Goal: Information Seeking & Learning: Understand process/instructions

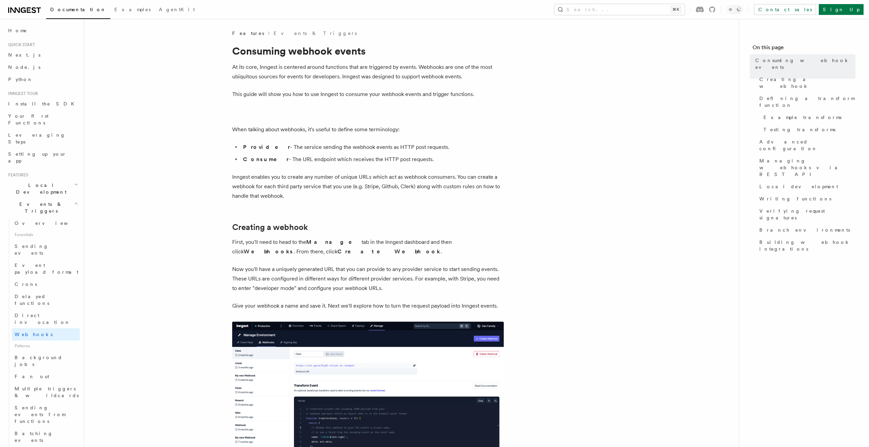
click at [342, 223] on h2 "Creating a webhook" at bounding box center [368, 228] width 272 height 10
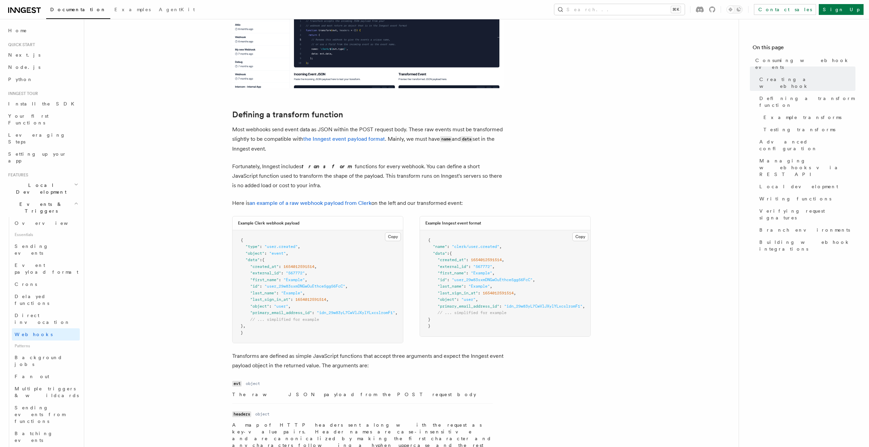
scroll to position [389, 0]
click at [411, 137] on p "Most webhooks send event data as JSON within the POST request body. These raw e…" at bounding box center [368, 138] width 272 height 29
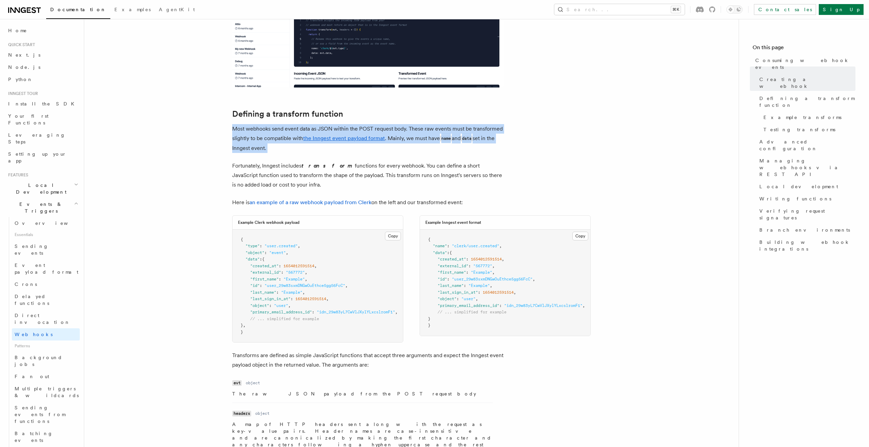
click at [411, 137] on p "Most webhooks send event data as JSON within the POST request body. These raw e…" at bounding box center [368, 138] width 272 height 29
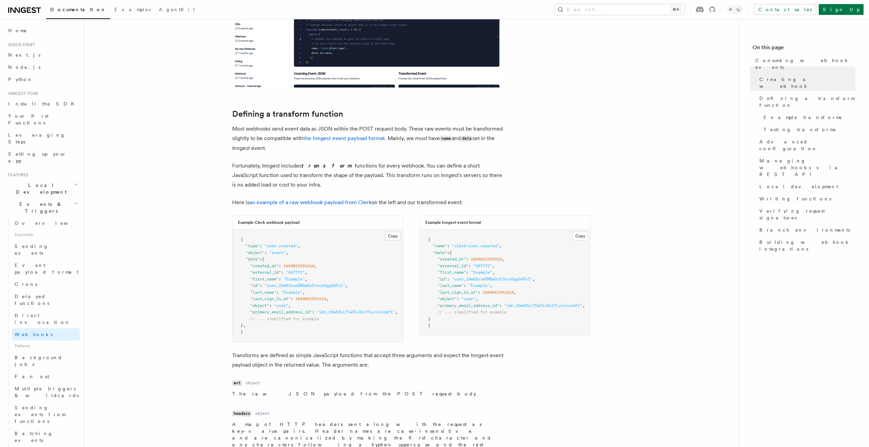
click at [359, 176] on p "Fortunately, Inngest includes transform functions for every webhook. You can de…" at bounding box center [368, 175] width 272 height 29
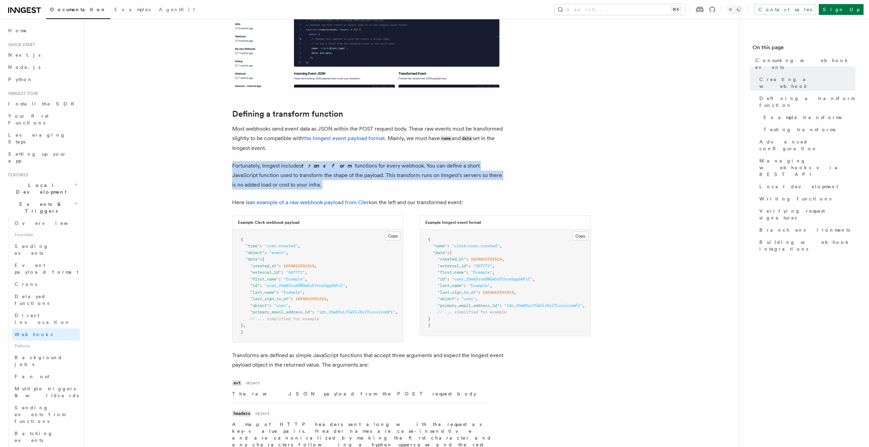
click at [359, 176] on p "Fortunately, Inngest includes transform functions for every webhook. You can de…" at bounding box center [368, 175] width 272 height 29
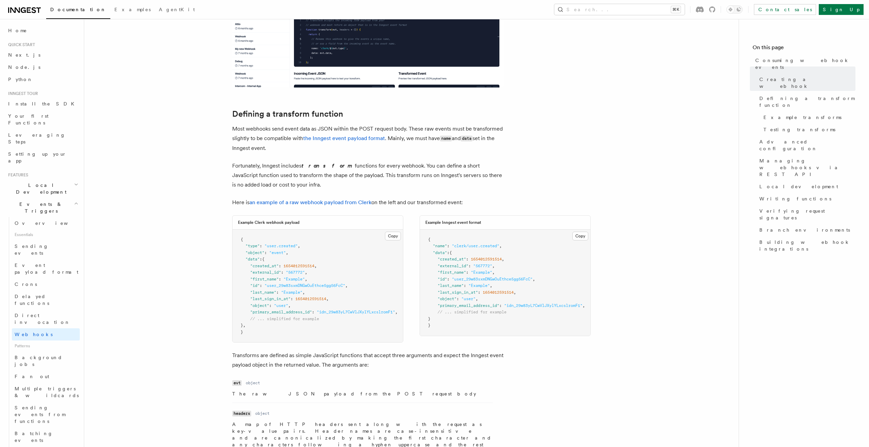
click at [414, 142] on p "Most webhooks send event data as JSON within the POST request body. These raw e…" at bounding box center [368, 138] width 272 height 29
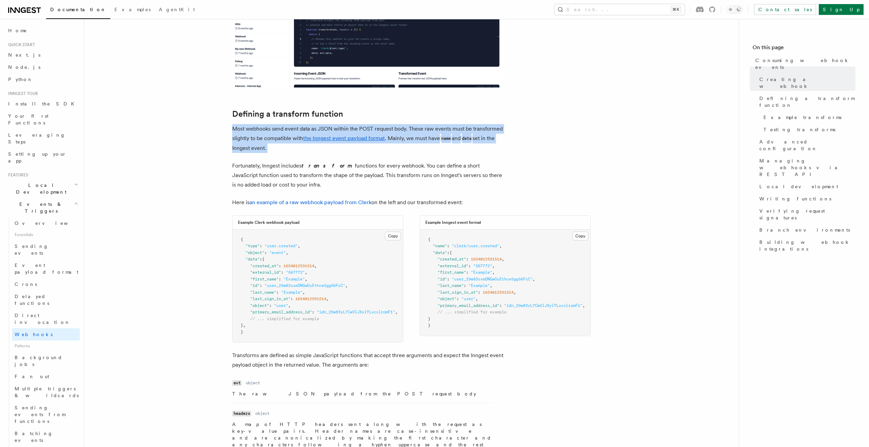
click at [414, 142] on p "Most webhooks send event data as JSON within the POST request body. These raw e…" at bounding box center [368, 138] width 272 height 29
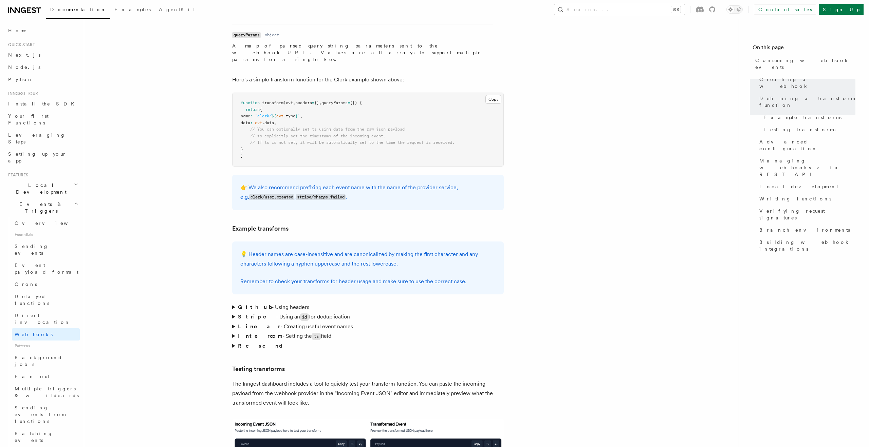
scroll to position [0, 0]
